Goal: Information Seeking & Learning: Learn about a topic

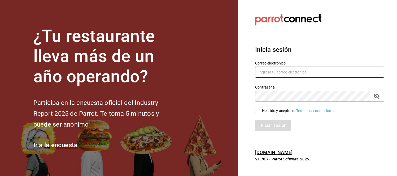
click at [298, 70] on input "text" at bounding box center [319, 72] width 129 height 11
type input "emcardenast@gmail.com"
click at [259, 113] on input "He leído y acepto los Términos y condiciones." at bounding box center [257, 111] width 5 height 5
checkbox input "true"
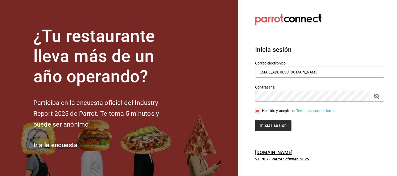
click at [271, 124] on button "Iniciar sesión" at bounding box center [273, 125] width 36 height 11
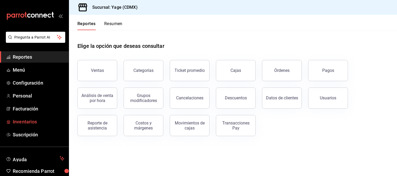
click at [23, 123] on span "Inventarios" at bounding box center [39, 121] width 52 height 7
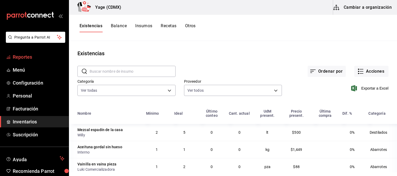
click at [21, 58] on span "Reportes" at bounding box center [39, 57] width 52 height 7
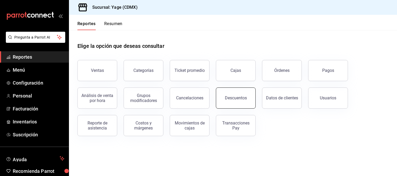
click at [239, 103] on button "Descuentos" at bounding box center [236, 98] width 40 height 21
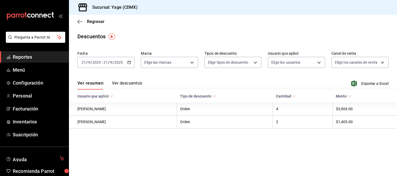
click at [125, 84] on button "Ver descuentos" at bounding box center [127, 85] width 30 height 9
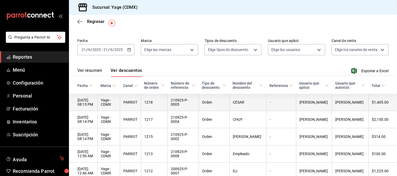
scroll to position [14, 0]
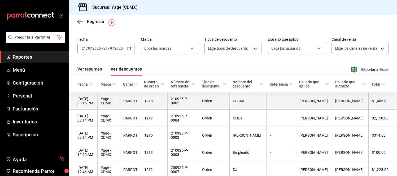
click at [198, 127] on th "210925-P-0004" at bounding box center [182, 118] width 31 height 17
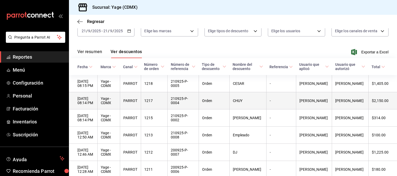
scroll to position [61, 0]
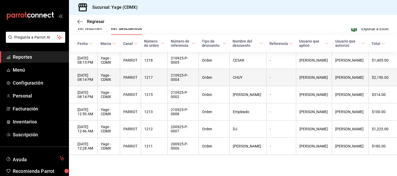
click at [329, 79] on th "[PERSON_NAME]" at bounding box center [314, 77] width 36 height 17
click at [258, 79] on th "CHUY" at bounding box center [247, 77] width 37 height 17
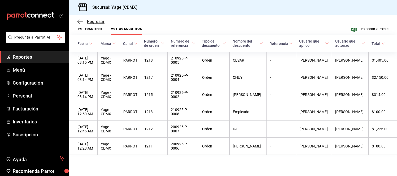
click at [79, 21] on icon "button" at bounding box center [79, 21] width 5 height 5
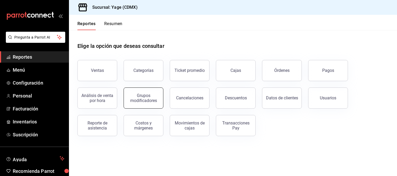
click at [151, 100] on div "Grupos modificadores" at bounding box center [143, 98] width 33 height 10
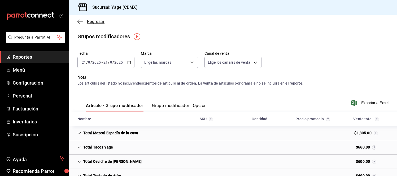
click at [79, 22] on icon "button" at bounding box center [79, 21] width 5 height 5
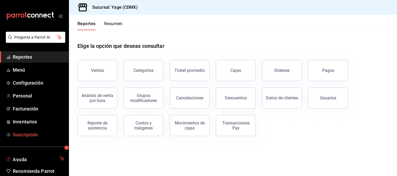
scroll to position [23, 0]
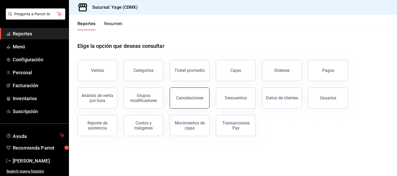
click at [184, 98] on div "Cancelaciones" at bounding box center [189, 98] width 27 height 5
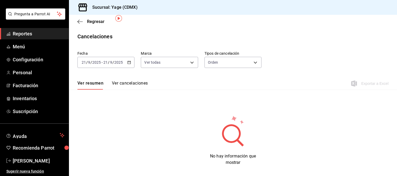
scroll to position [24, 0]
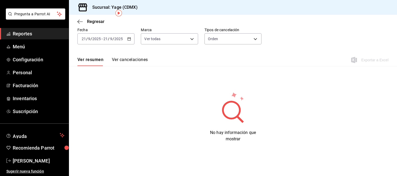
click at [123, 63] on button "Ver cancelaciones" at bounding box center [130, 61] width 36 height 9
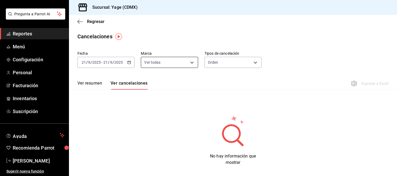
click at [187, 65] on body "Pregunta a Parrot AI Reportes Menú Configuración Personal Facturación Inventari…" at bounding box center [198, 88] width 397 height 176
click at [187, 65] on div at bounding box center [198, 88] width 397 height 176
click at [84, 88] on button "Ver resumen" at bounding box center [89, 85] width 25 height 9
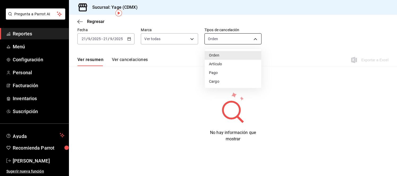
click at [228, 37] on body "Pregunta a Parrot AI Reportes Menú Configuración Personal Facturación Inventari…" at bounding box center [198, 88] width 397 height 176
click at [234, 68] on li "Artículo" at bounding box center [233, 64] width 56 height 9
type input "ORDER_ITEM"
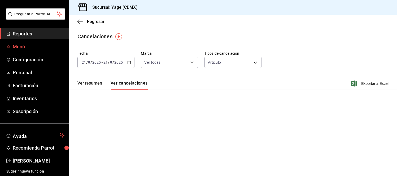
click at [15, 45] on span "Menú" at bounding box center [39, 46] width 52 height 7
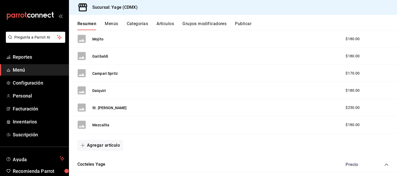
scroll to position [571, 0]
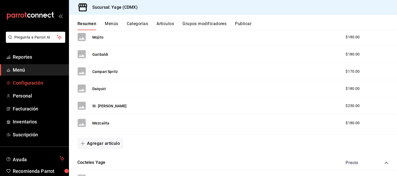
click at [39, 83] on span "Configuración" at bounding box center [39, 82] width 52 height 7
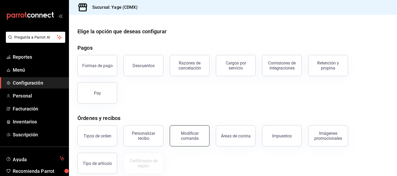
click at [184, 131] on div "Modificar comanda" at bounding box center [189, 136] width 33 height 10
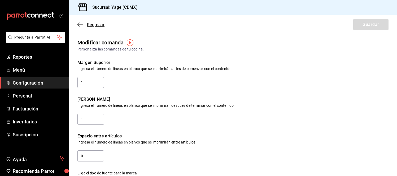
click at [79, 24] on icon "button" at bounding box center [79, 24] width 5 height 5
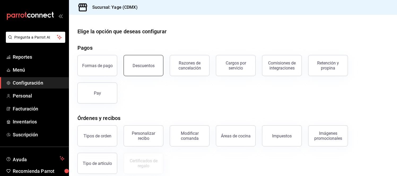
click at [143, 67] on div "Descuentos" at bounding box center [143, 65] width 22 height 5
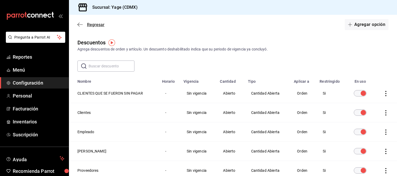
click at [79, 25] on icon "button" at bounding box center [79, 24] width 5 height 5
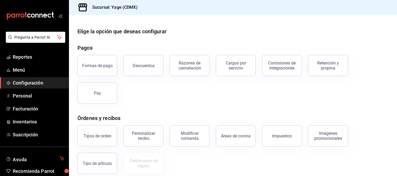
click at [36, 85] on span "Configuración" at bounding box center [39, 82] width 52 height 7
click at [29, 58] on span "Reportes" at bounding box center [39, 57] width 52 height 7
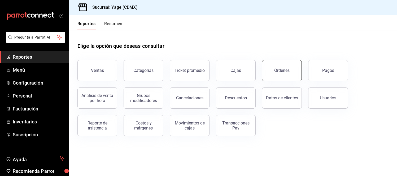
click at [281, 66] on button "Órdenes" at bounding box center [282, 70] width 40 height 21
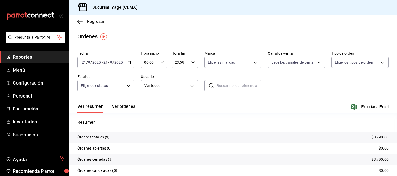
scroll to position [32, 0]
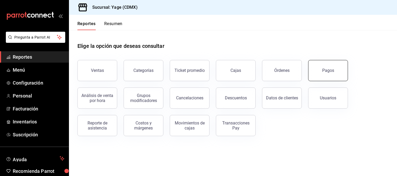
click at [342, 75] on button "Pagos" at bounding box center [328, 70] width 40 height 21
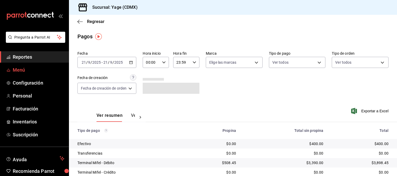
click at [25, 70] on span "Menú" at bounding box center [39, 69] width 52 height 7
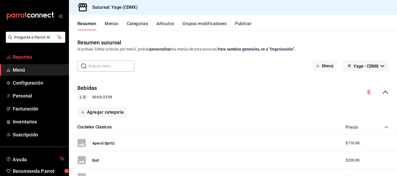
click at [33, 60] on span "Reportes" at bounding box center [39, 57] width 52 height 7
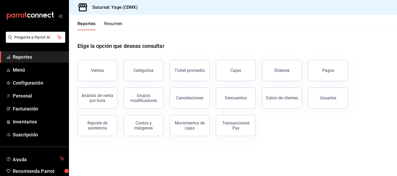
click at [224, 32] on div "Elige la opción que deseas consultar" at bounding box center [232, 42] width 311 height 24
click at [242, 63] on link "Cajas" at bounding box center [236, 70] width 40 height 21
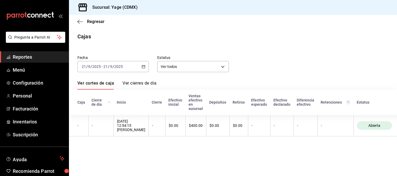
click at [42, 55] on span "Reportes" at bounding box center [39, 57] width 52 height 7
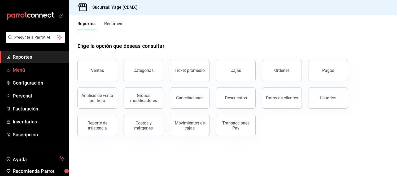
click at [22, 69] on span "Menú" at bounding box center [39, 69] width 52 height 7
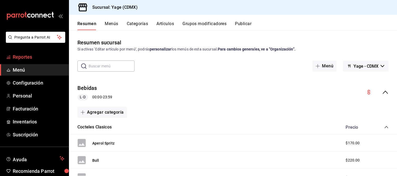
click at [36, 56] on span "Reportes" at bounding box center [39, 57] width 52 height 7
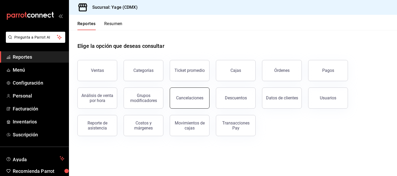
click at [186, 98] on div "Cancelaciones" at bounding box center [189, 98] width 27 height 5
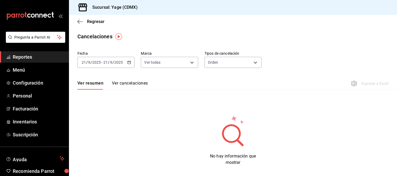
click at [131, 63] on div "[DATE] [DATE] - [DATE] [DATE]" at bounding box center [105, 62] width 57 height 11
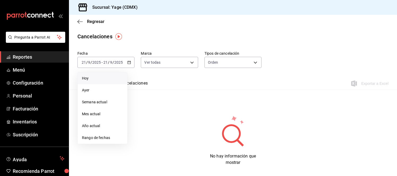
click at [104, 76] on span "Hoy" at bounding box center [102, 79] width 41 height 6
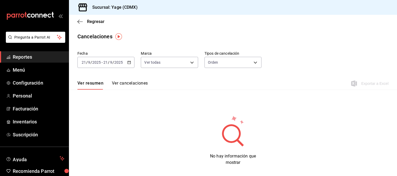
click at [33, 55] on span "Reportes" at bounding box center [39, 57] width 52 height 7
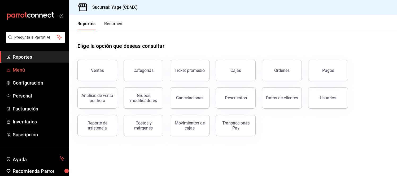
click at [21, 72] on span "Menú" at bounding box center [39, 69] width 52 height 7
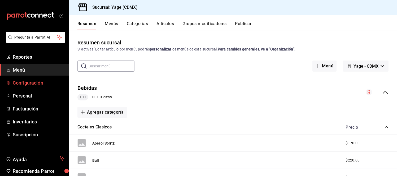
click at [34, 82] on span "Configuración" at bounding box center [39, 82] width 52 height 7
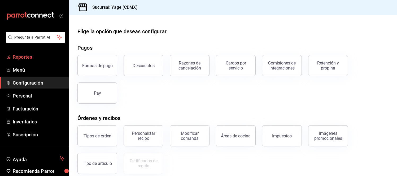
click at [42, 56] on span "Reportes" at bounding box center [39, 57] width 52 height 7
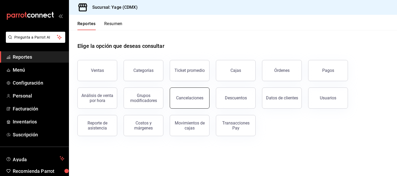
click at [187, 99] on div "Cancelaciones" at bounding box center [189, 98] width 27 height 5
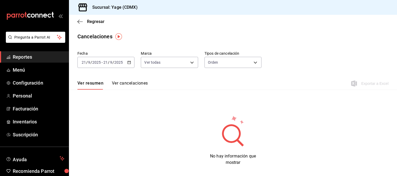
click at [130, 82] on button "Ver cancelaciones" at bounding box center [130, 85] width 36 height 9
click at [42, 55] on span "Reportes" at bounding box center [39, 57] width 52 height 7
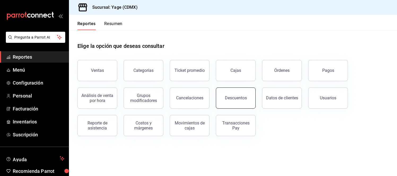
click at [246, 104] on button "Descuentos" at bounding box center [236, 98] width 40 height 21
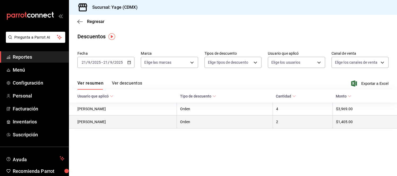
click at [223, 121] on th "Orden" at bounding box center [225, 122] width 96 height 13
click at [121, 123] on th "[PERSON_NAME]" at bounding box center [123, 122] width 108 height 13
click at [190, 122] on th "Orden" at bounding box center [225, 122] width 96 height 13
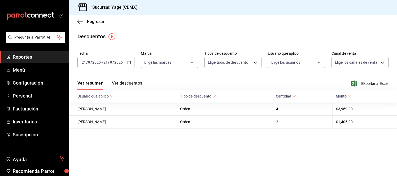
click at [290, 97] on span "Cantidad" at bounding box center [286, 96] width 20 height 4
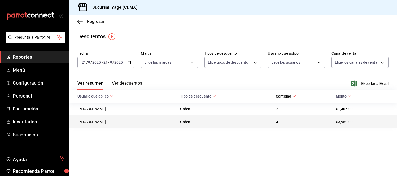
click at [281, 120] on th "4" at bounding box center [302, 122] width 60 height 13
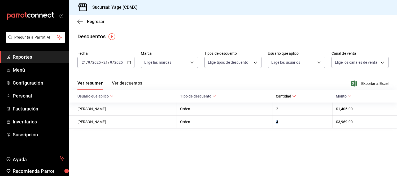
click at [131, 82] on button "Ver descuentos" at bounding box center [127, 85] width 30 height 9
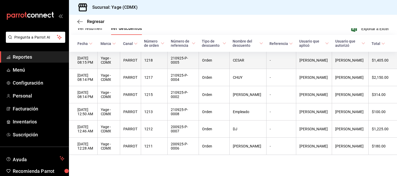
scroll to position [61, 0]
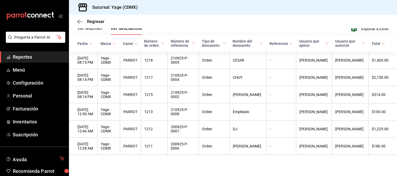
click at [116, 42] on span "Marca" at bounding box center [107, 44] width 15 height 4
click at [89, 42] on icon at bounding box center [91, 44] width 4 height 4
click at [81, 22] on icon "button" at bounding box center [79, 21] width 5 height 5
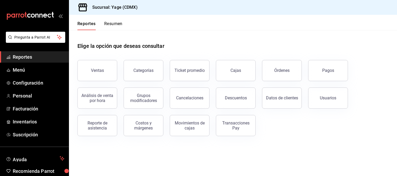
click at [32, 56] on span "Reportes" at bounding box center [39, 57] width 52 height 7
click at [267, 34] on div "Elige la opción que deseas consultar" at bounding box center [232, 42] width 311 height 24
click at [322, 73] on button "Pagos" at bounding box center [328, 70] width 40 height 21
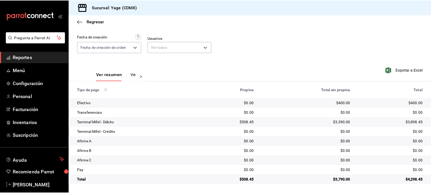
scroll to position [41, 0]
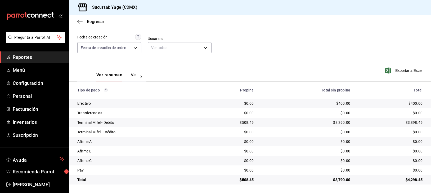
click at [51, 57] on span "Reportes" at bounding box center [39, 57] width 52 height 7
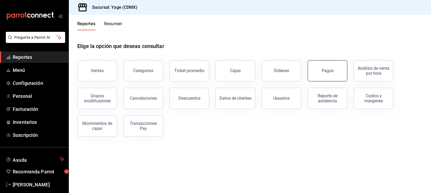
click at [320, 73] on button "Pagos" at bounding box center [328, 70] width 40 height 21
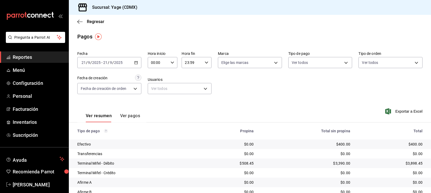
scroll to position [41, 0]
